Goal: Check status: Check status

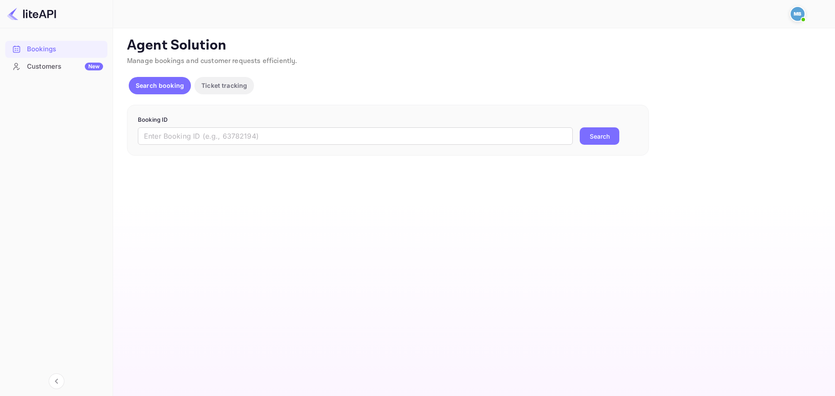
drag, startPoint x: 261, startPoint y: 49, endPoint x: 255, endPoint y: 40, distance: 10.4
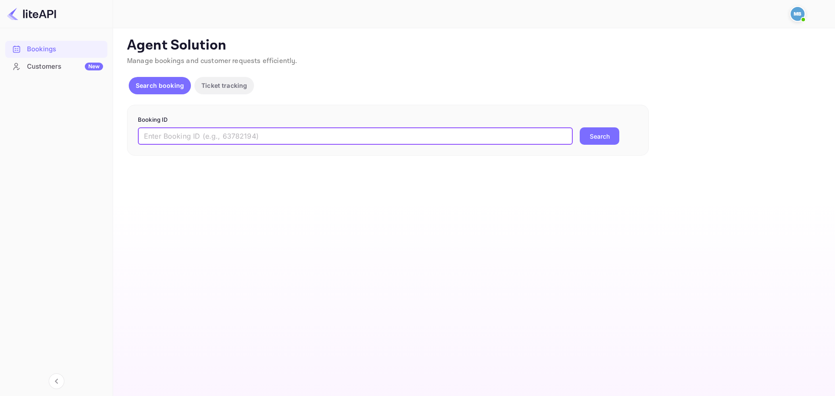
paste input "9230492"
type input "9230492"
click at [587, 136] on button "Search" at bounding box center [600, 135] width 40 height 17
